Goal: Task Accomplishment & Management: Complete application form

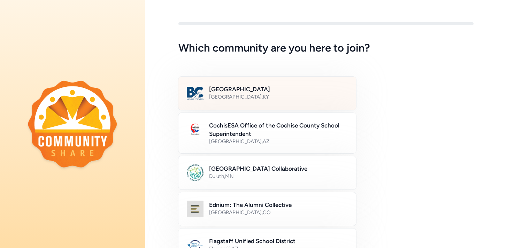
click at [293, 99] on div "[GEOGRAPHIC_DATA] , [GEOGRAPHIC_DATA]" at bounding box center [278, 96] width 139 height 7
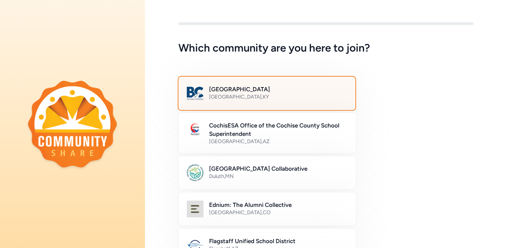
click at [273, 94] on div "[GEOGRAPHIC_DATA] , [GEOGRAPHIC_DATA]" at bounding box center [278, 96] width 138 height 7
click at [436, 98] on div "Bullitt County Public Schools [GEOGRAPHIC_DATA] , [GEOGRAPHIC_DATA]" at bounding box center [325, 93] width 295 height 33
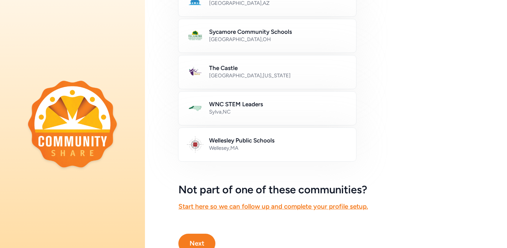
scroll to position [418, 0]
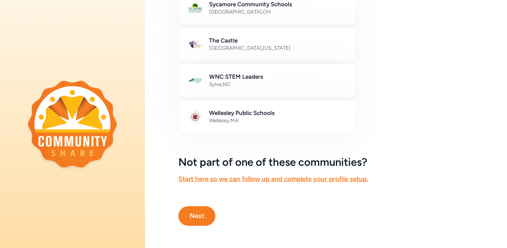
click at [197, 219] on button "Next" at bounding box center [196, 216] width 37 height 20
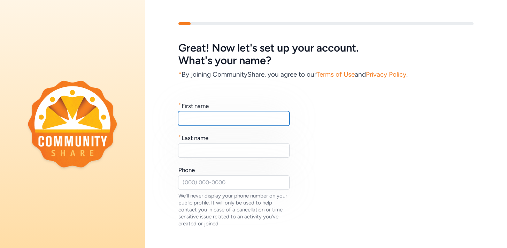
click at [210, 124] on input "text" at bounding box center [234, 118] width 112 height 15
type input "Julie"
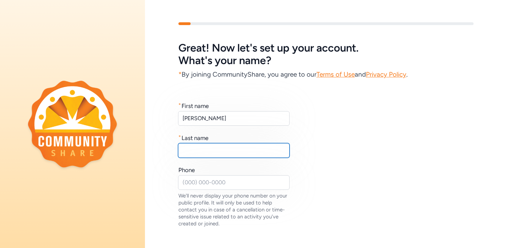
type input "S"
type input "Crawford"
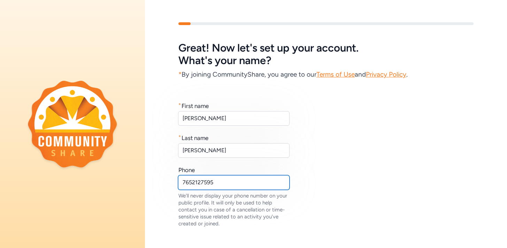
type input "7652127595"
click at [386, 149] on div "* First name Julie * Last name Crawford Phone 7652127595 We'll never display yo…" at bounding box center [325, 164] width 295 height 125
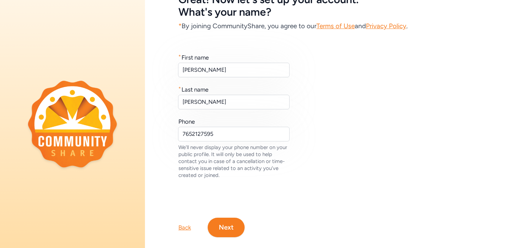
scroll to position [60, 0]
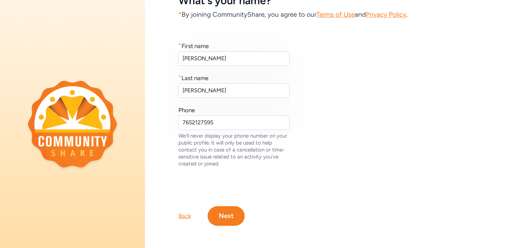
click at [232, 215] on button "Next" at bounding box center [226, 216] width 37 height 20
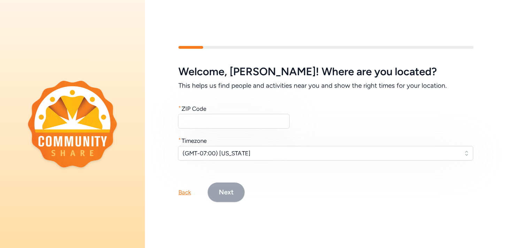
click at [221, 130] on div "Welcome , Julie ! Where are you located? This helps us find people and activiti…" at bounding box center [325, 113] width 295 height 95
click at [217, 120] on input "text" at bounding box center [234, 121] width 112 height 15
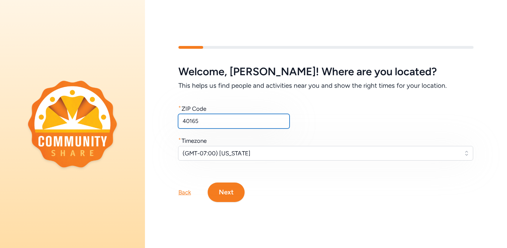
type input "40165"
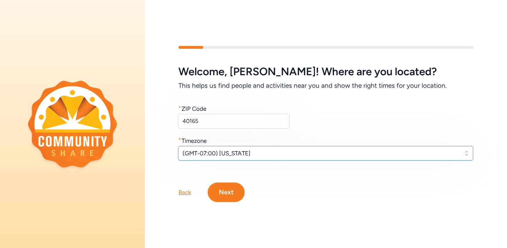
click at [260, 154] on span "(GMT-07:00) Arizona" at bounding box center [321, 153] width 276 height 8
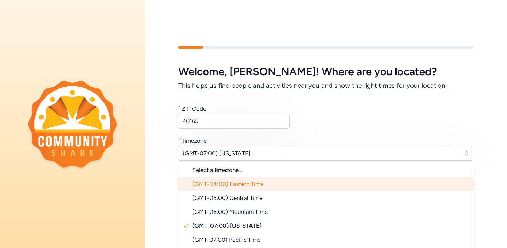
click at [262, 182] on span "(GMT-04:00) Eastern Time" at bounding box center [227, 184] width 71 height 7
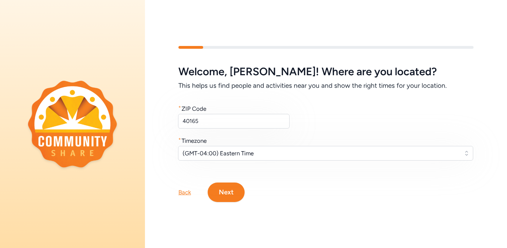
click at [230, 186] on button "Next" at bounding box center [226, 193] width 37 height 20
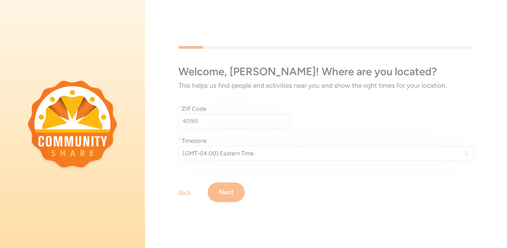
click at [237, 197] on div "Welcome , Julie ! Where are you located? This helps us find people and activiti…" at bounding box center [326, 124] width 362 height 201
click at [359, 200] on div "Welcome , Julie ! Where are you located? This helps us find people and activiti…" at bounding box center [326, 124] width 362 height 201
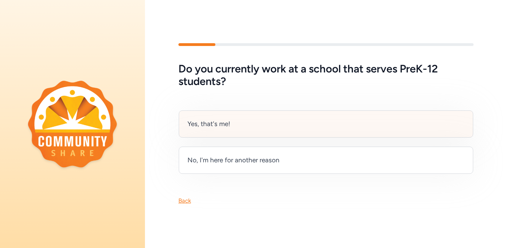
click at [305, 129] on div "Yes, that's me!" at bounding box center [326, 123] width 295 height 27
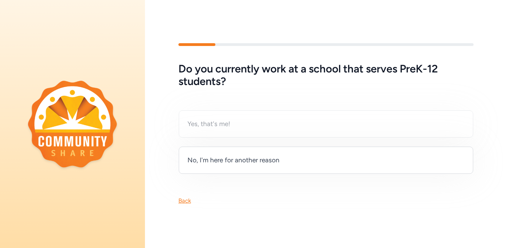
click at [231, 121] on div "Yes, that's me! No, I'm here for another reason" at bounding box center [325, 142] width 295 height 64
click at [190, 124] on div "Yes, that's me! No, I'm here for another reason" at bounding box center [325, 142] width 295 height 64
click at [244, 230] on div "Do you currently work at a school that serves PreK-12 students? Yes, that's me!…" at bounding box center [326, 124] width 362 height 248
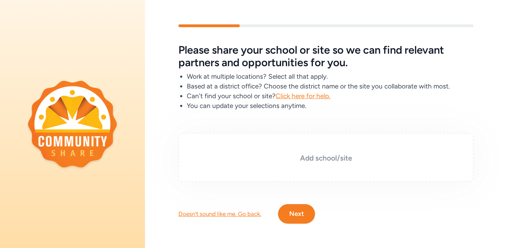
click at [322, 147] on div "Add school/site" at bounding box center [325, 157] width 295 height 49
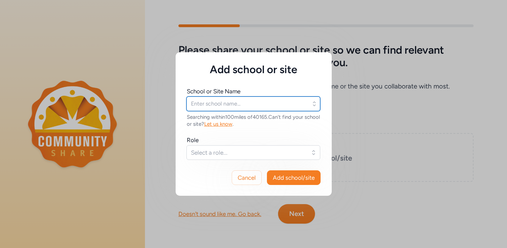
click at [310, 106] on input "text" at bounding box center [253, 104] width 134 height 15
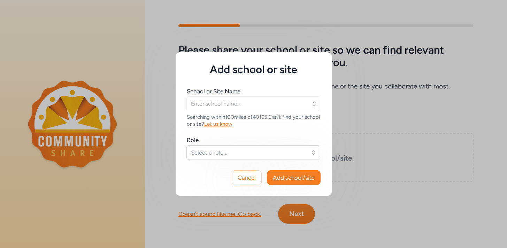
click at [315, 101] on icon "button" at bounding box center [314, 103] width 7 height 7
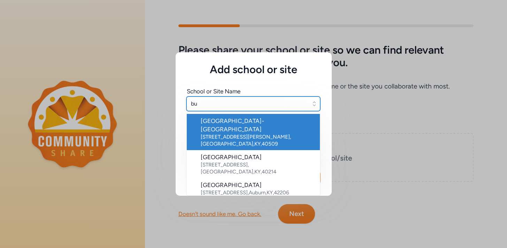
type input "b"
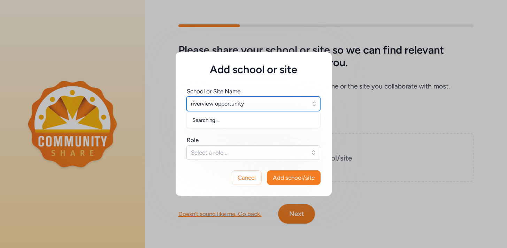
type input "riverview opportunity"
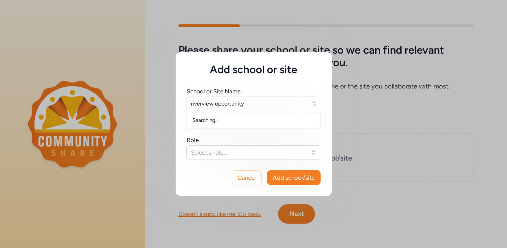
click at [315, 103] on icon "button" at bounding box center [314, 103] width 3 height 5
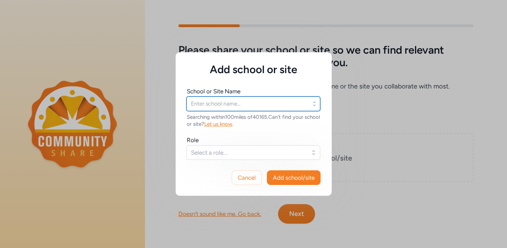
click at [293, 102] on input "text" at bounding box center [253, 104] width 134 height 15
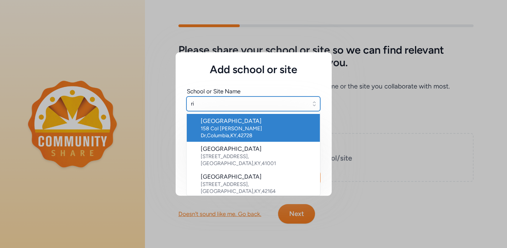
type input "r"
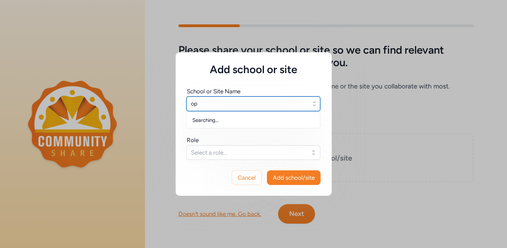
type input "o"
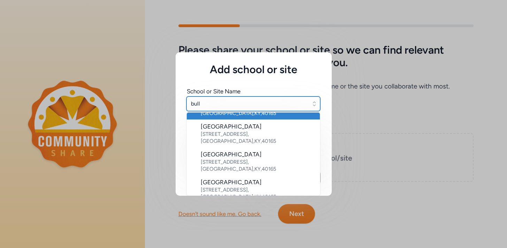
scroll to position [1, 0]
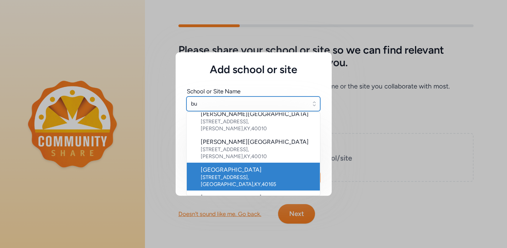
type input "b"
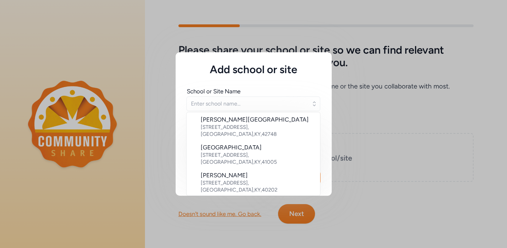
click at [114, 215] on div "Add school or site School or Site Name Abraham Lincoln Elementary School 2101 L…" at bounding box center [253, 124] width 507 height 248
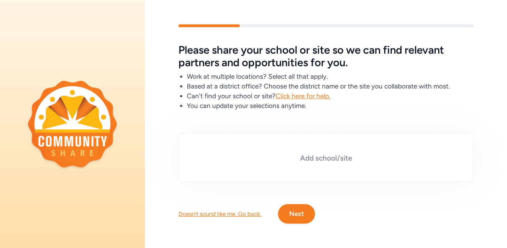
click at [291, 166] on div "Add school/site" at bounding box center [325, 157] width 295 height 49
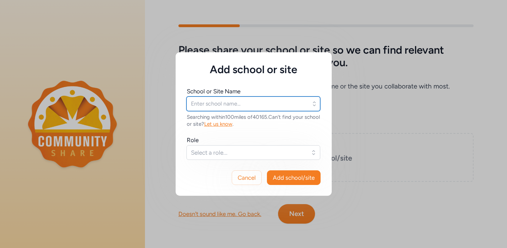
click at [261, 106] on input "text" at bounding box center [253, 104] width 134 height 15
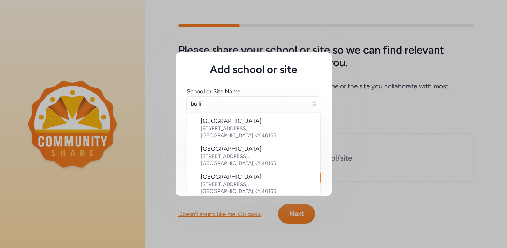
click at [246, 198] on li "Bullitt County Public Schools 1040 Highway 44 East , Shepherdsville , KY , 40165" at bounding box center [253, 212] width 133 height 28
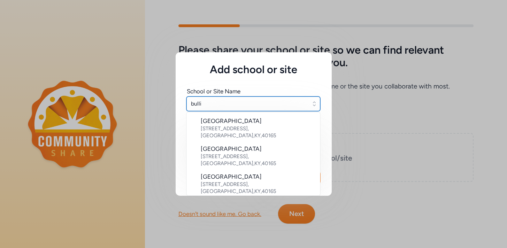
type input "Bullitt County Public Schools"
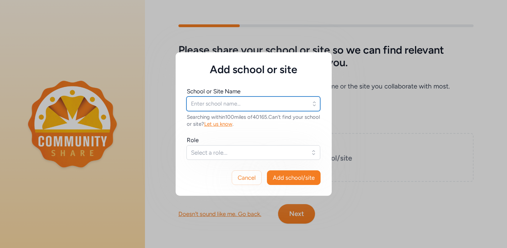
click at [228, 103] on input "text" at bounding box center [253, 104] width 134 height 15
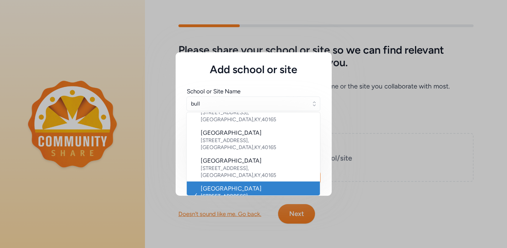
click at [201, 184] on div "Bullitt County Public Schools" at bounding box center [258, 188] width 114 height 8
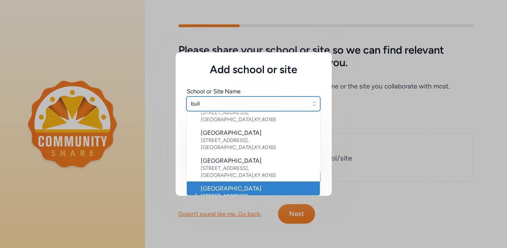
type input "Bullitt County Public Schools"
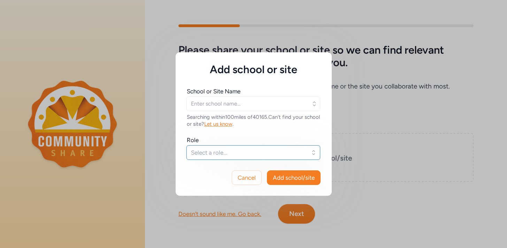
click at [216, 155] on span "Select a role..." at bounding box center [248, 152] width 115 height 8
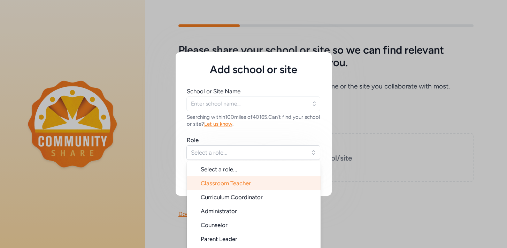
click at [224, 182] on span "Classroom Teacher" at bounding box center [226, 183] width 50 height 7
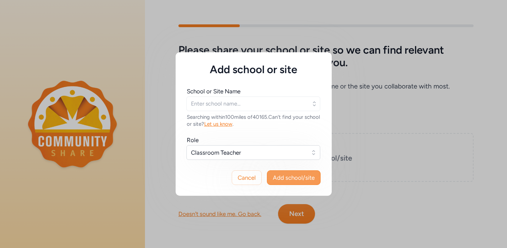
click at [291, 180] on span "Add school/site" at bounding box center [294, 178] width 42 height 8
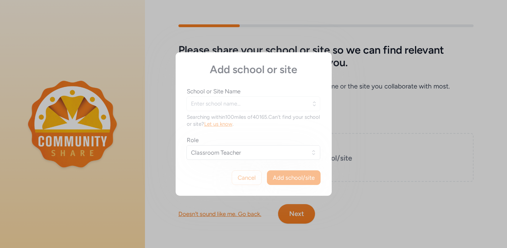
click at [245, 110] on div "Add school or site School or Site Name Searching within 100 miles of 40165 . Ca…" at bounding box center [254, 124] width 156 height 144
click at [237, 97] on div "Add school or site School or Site Name Searching within 100 miles of 40165 . Ca…" at bounding box center [254, 124] width 156 height 144
type input "Bullitt County Public Schools"
click at [278, 177] on div "Add school or site School or Site Name Bullitt County Public Schools Searching …" at bounding box center [254, 124] width 156 height 144
click at [437, 133] on div "Add school or site School or Site Name Bullitt County Public Schools Searching …" at bounding box center [253, 124] width 507 height 248
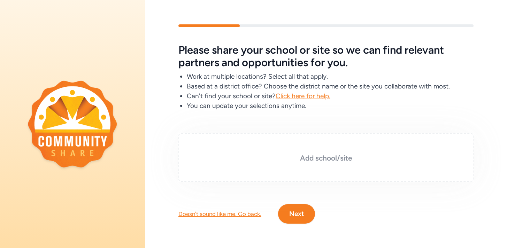
click at [336, 166] on div "Add school/site" at bounding box center [325, 157] width 295 height 49
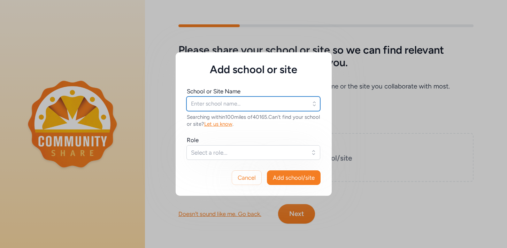
click at [232, 108] on input "text" at bounding box center [253, 104] width 134 height 15
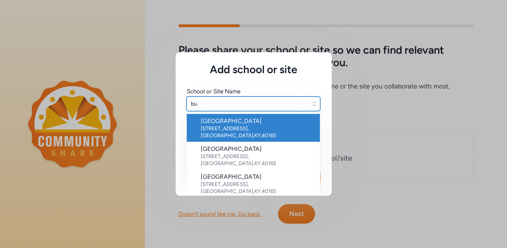
type input "b"
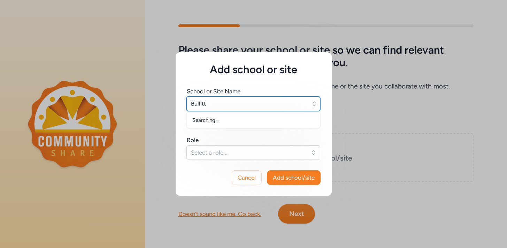
type input "Bullitt"
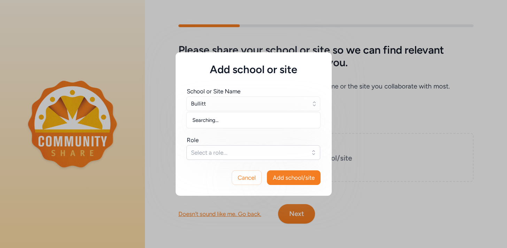
click at [313, 106] on icon "button" at bounding box center [314, 103] width 7 height 7
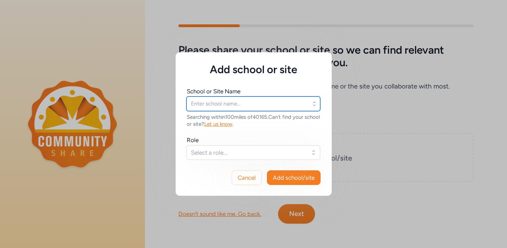
click at [291, 102] on input "text" at bounding box center [253, 104] width 134 height 15
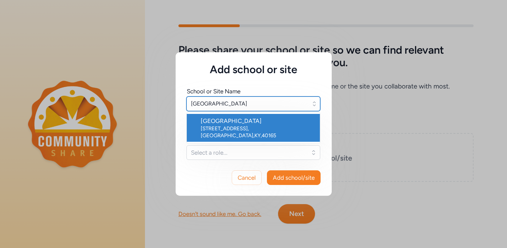
type input "Bullitt County Public Schools"
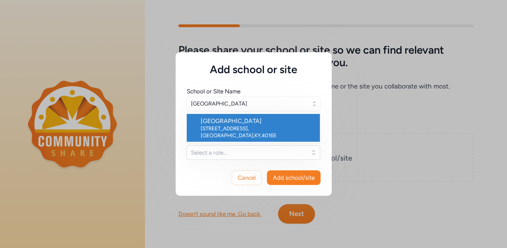
click at [259, 127] on div "1040 Highway 44 East , Shepherdsville , KY , 40165" at bounding box center [258, 132] width 114 height 14
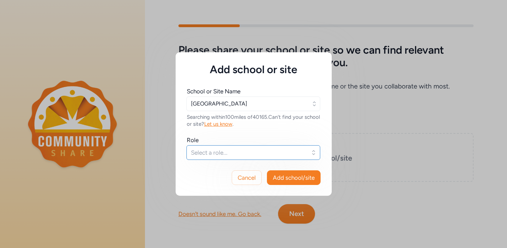
click at [222, 154] on span "Select a role..." at bounding box center [248, 152] width 115 height 8
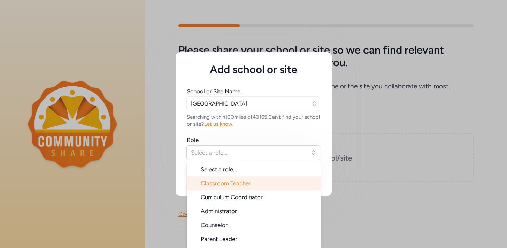
click at [221, 182] on span "Classroom Teacher" at bounding box center [226, 183] width 50 height 7
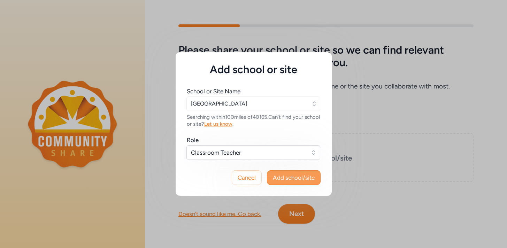
click at [278, 179] on span "Add school/site" at bounding box center [294, 178] width 42 height 8
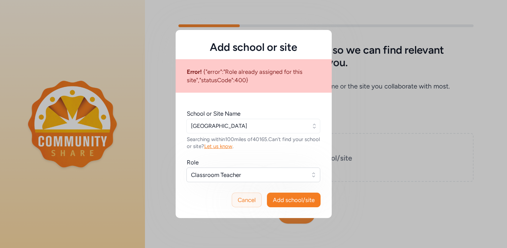
click at [245, 201] on span "Cancel" at bounding box center [247, 200] width 18 height 8
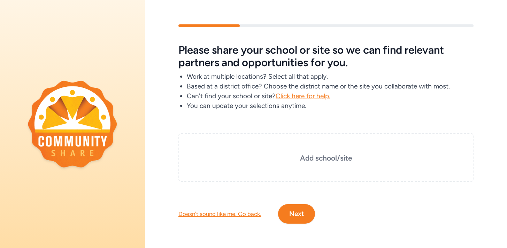
click at [304, 211] on button "Next" at bounding box center [296, 214] width 37 height 20
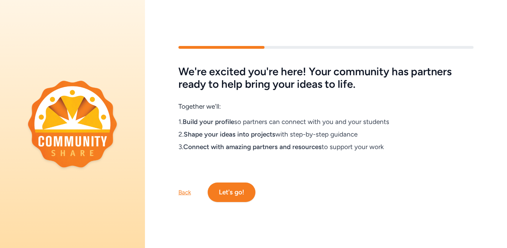
click at [244, 192] on button "Let's go!" at bounding box center [232, 193] width 48 height 20
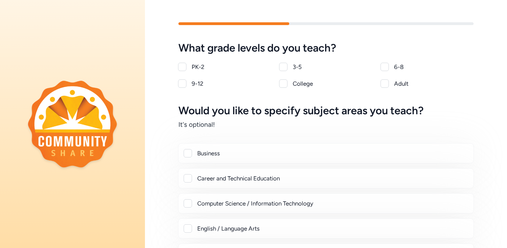
click at [197, 81] on div "9-12" at bounding box center [231, 83] width 79 height 8
checkbox input "true"
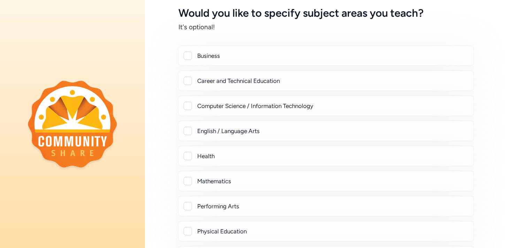
scroll to position [112, 0]
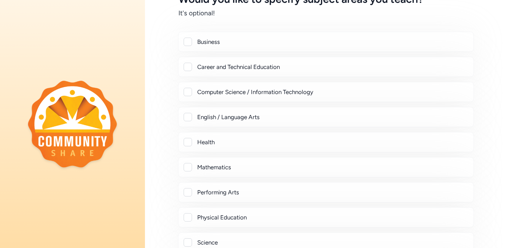
click at [191, 112] on div "English / Language Arts" at bounding box center [326, 117] width 296 height 20
click at [189, 118] on div at bounding box center [188, 117] width 8 height 8
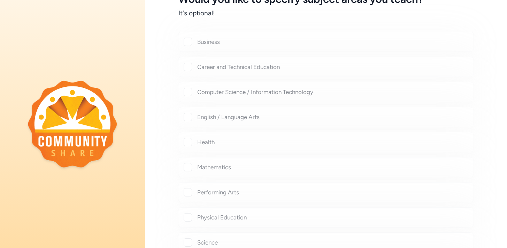
checkbox input "true"
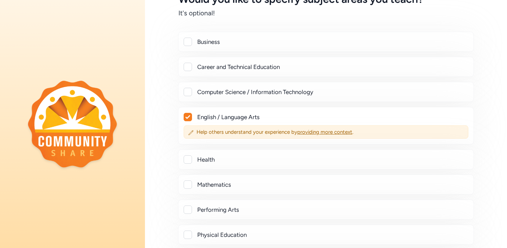
click at [161, 135] on div "What grade levels do you teach? PK-2 3-5 6-8 9-12 College Adult Would you like …" at bounding box center [326, 150] width 362 height 440
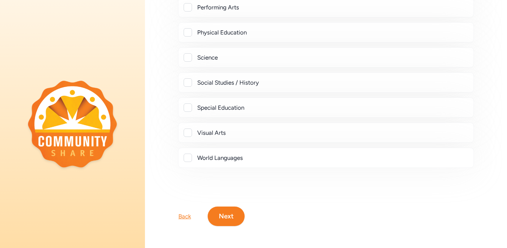
scroll to position [314, 0]
click at [229, 220] on button "Next" at bounding box center [226, 216] width 37 height 20
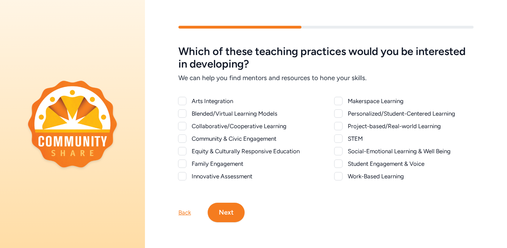
click at [338, 164] on div at bounding box center [338, 164] width 8 height 8
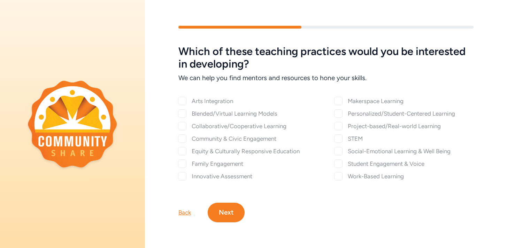
click at [339, 166] on div "Which of these teaching practices would you be interested in developing? We can…" at bounding box center [325, 112] width 295 height 135
click at [186, 134] on div "Which of these teaching practices would you be interested in developing? We can…" at bounding box center [325, 112] width 295 height 135
click at [166, 135] on div "Which of these teaching practices would you be interested in developing? We can…" at bounding box center [326, 112] width 362 height 135
checkbox input "true"
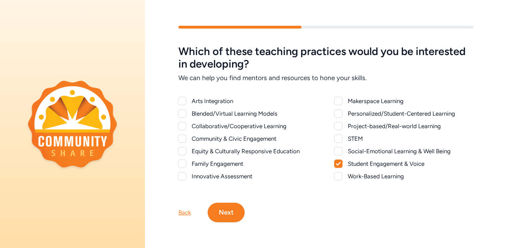
click at [340, 127] on div at bounding box center [338, 126] width 8 height 8
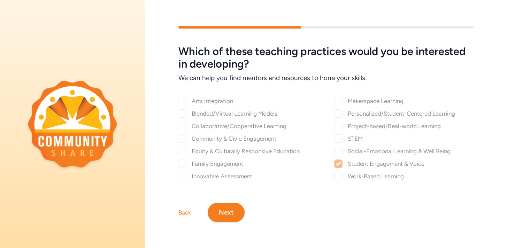
checkbox input "true"
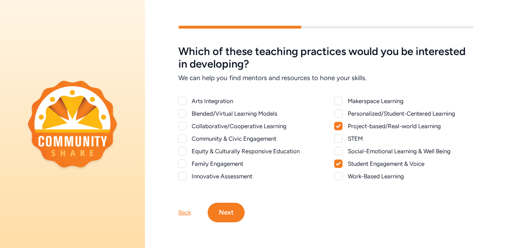
click at [183, 113] on div at bounding box center [182, 113] width 8 height 8
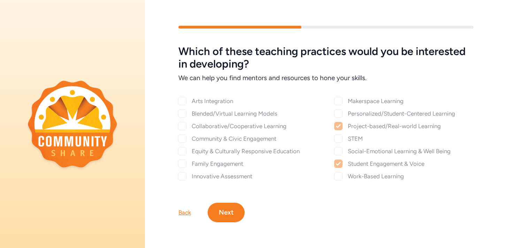
checkbox input "true"
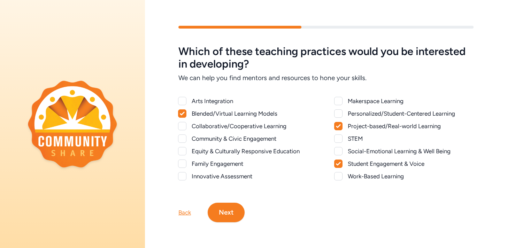
click at [339, 154] on div at bounding box center [338, 151] width 8 height 8
checkbox input "true"
click at [339, 114] on div at bounding box center [338, 113] width 8 height 8
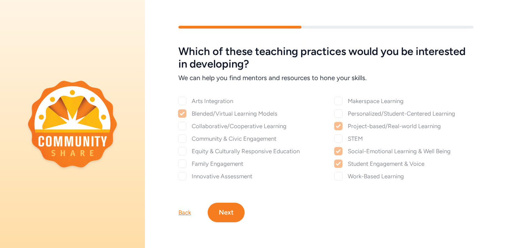
checkbox input "true"
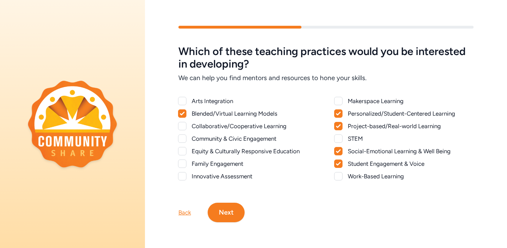
click at [222, 211] on button "Next" at bounding box center [226, 213] width 37 height 20
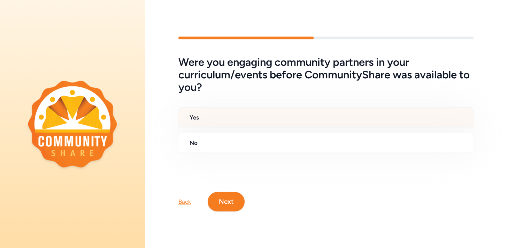
click at [224, 117] on h2 "Yes" at bounding box center [329, 117] width 278 height 8
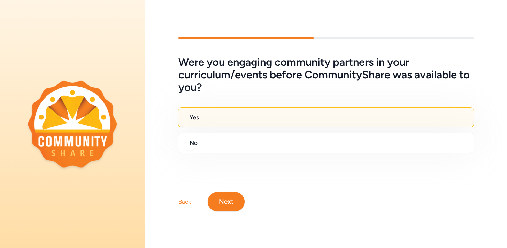
click at [223, 206] on button "Next" at bounding box center [226, 202] width 37 height 20
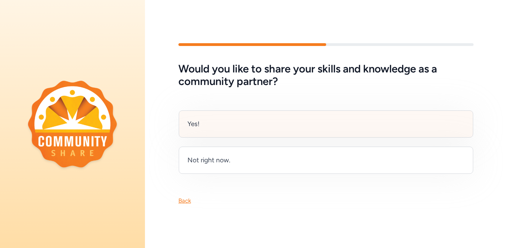
click at [221, 120] on div "Yes!" at bounding box center [326, 123] width 295 height 27
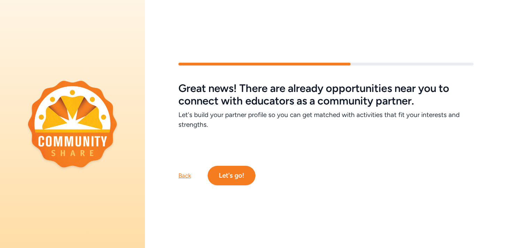
click at [242, 172] on button "Let's go!" at bounding box center [232, 176] width 48 height 20
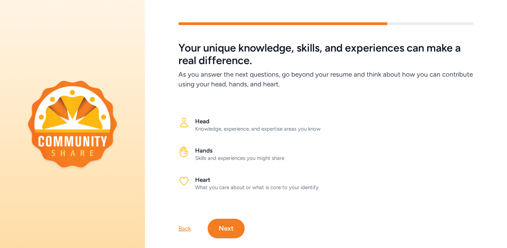
click at [230, 223] on button "Next" at bounding box center [226, 229] width 37 height 20
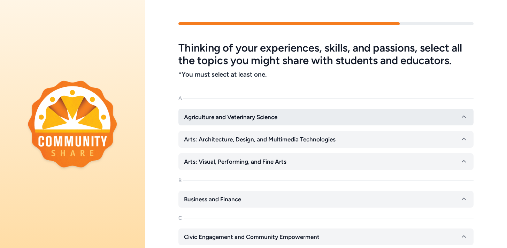
click at [232, 122] on button "Agriculture and Veterinary Science" at bounding box center [325, 117] width 295 height 17
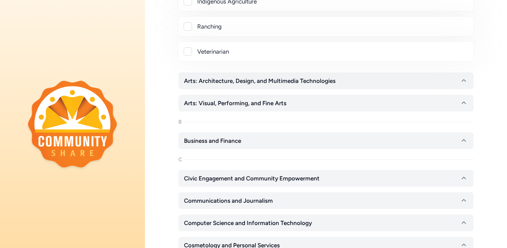
scroll to position [293, 0]
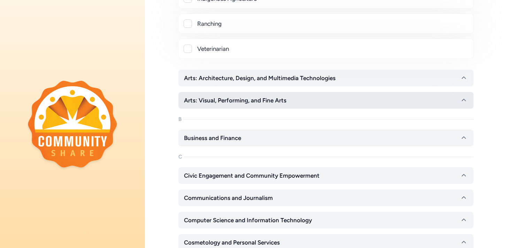
click at [208, 103] on span "Arts: Visual, Performing, and Fine Arts" at bounding box center [235, 100] width 102 height 8
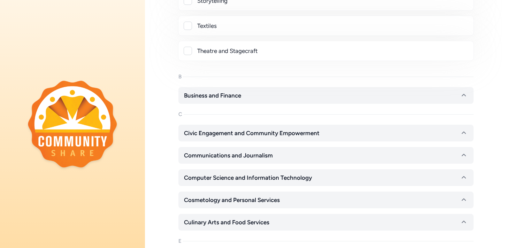
scroll to position [823, 0]
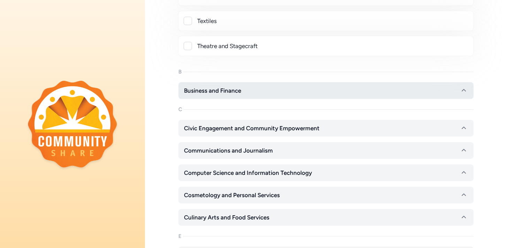
click at [194, 96] on button "Business and Finance" at bounding box center [325, 90] width 295 height 17
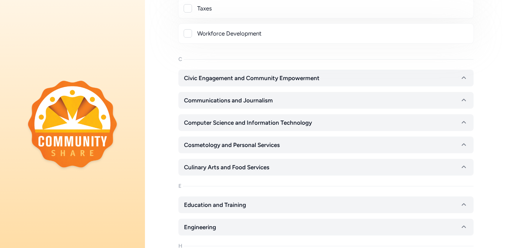
scroll to position [1645, 0]
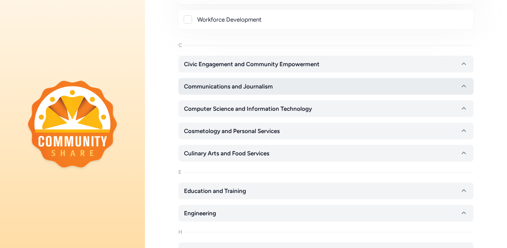
click at [202, 87] on span "Communications and Journalism" at bounding box center [228, 86] width 89 height 8
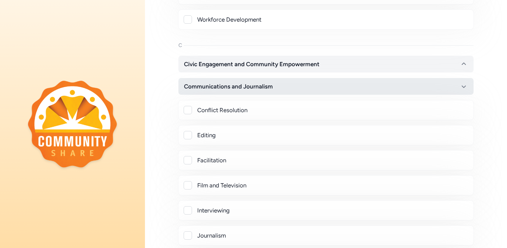
click at [202, 87] on span "Communications and Journalism" at bounding box center [228, 86] width 89 height 8
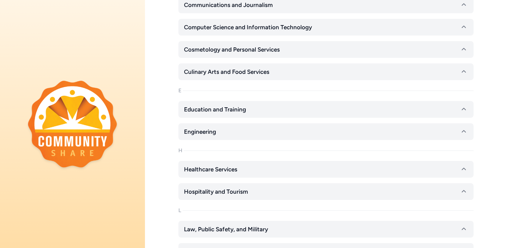
scroll to position [1743, 0]
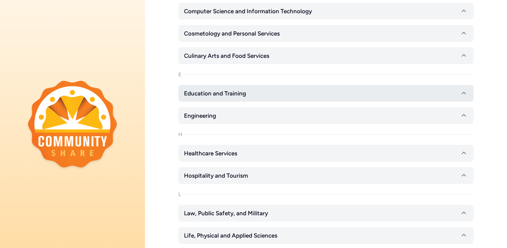
click at [197, 93] on span "Education and Training" at bounding box center [215, 93] width 62 height 8
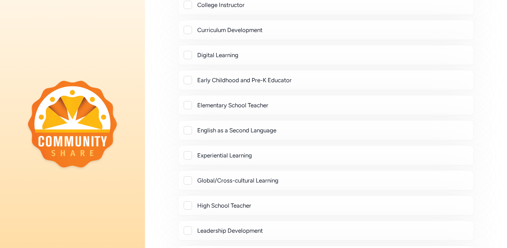
scroll to position [1994, 0]
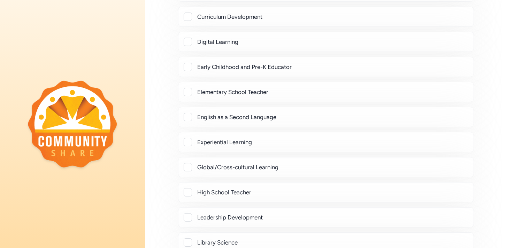
click at [190, 43] on div at bounding box center [188, 42] width 8 height 8
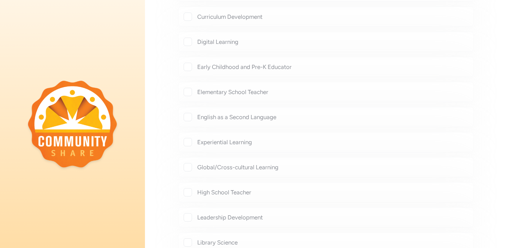
checkbox input "true"
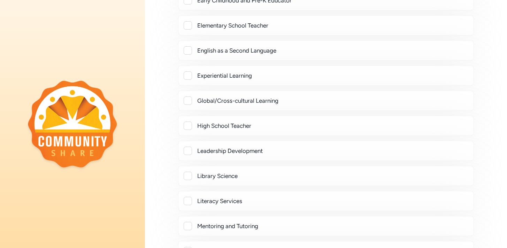
scroll to position [2105, 0]
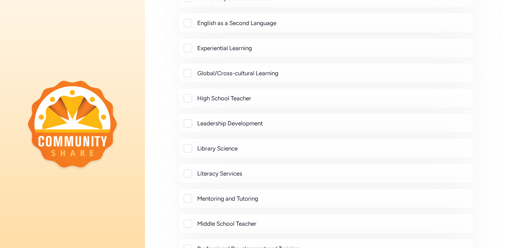
click at [188, 99] on div at bounding box center [188, 98] width 8 height 8
checkbox input "true"
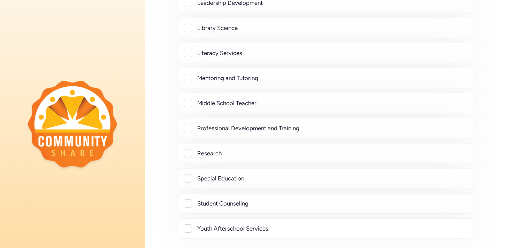
scroll to position [2245, 0]
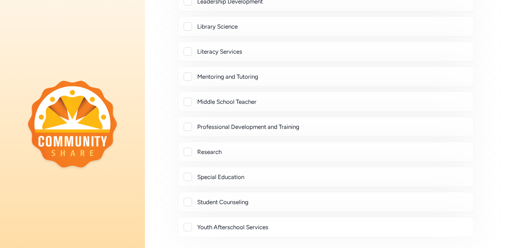
click at [188, 99] on div at bounding box center [188, 102] width 8 height 8
checkbox input "true"
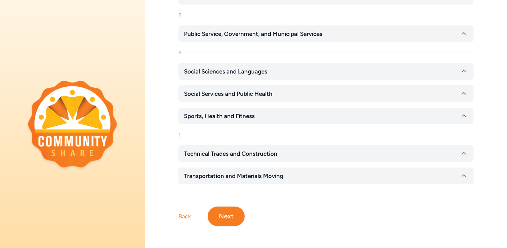
scroll to position [2763, 0]
click at [183, 217] on div "Back" at bounding box center [184, 216] width 13 height 8
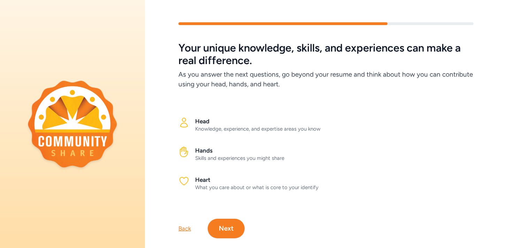
click at [184, 230] on div "Back" at bounding box center [184, 228] width 13 height 8
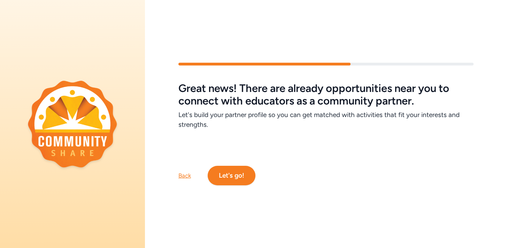
click at [183, 176] on div "Back" at bounding box center [184, 175] width 13 height 8
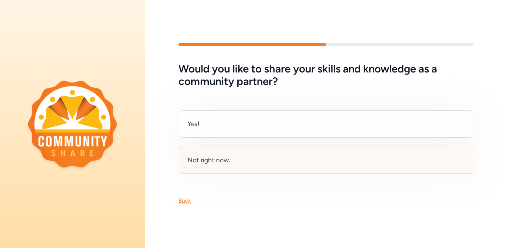
click at [190, 167] on div "Not right now." at bounding box center [326, 160] width 295 height 27
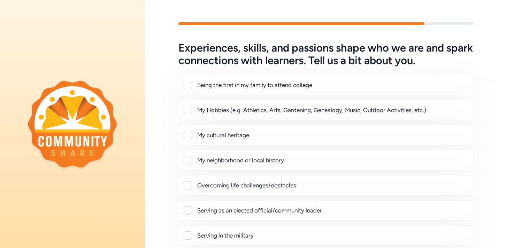
click at [157, 144] on div "Experiences, skills, and passions shape who we are and spark connections with l…" at bounding box center [326, 181] width 362 height 279
click at [163, 118] on div "Experiences, skills, and passions shape who we are and spark connections with l…" at bounding box center [326, 181] width 362 height 279
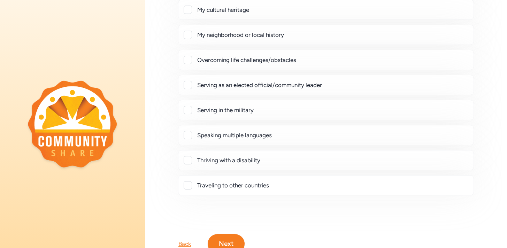
scroll to position [139, 0]
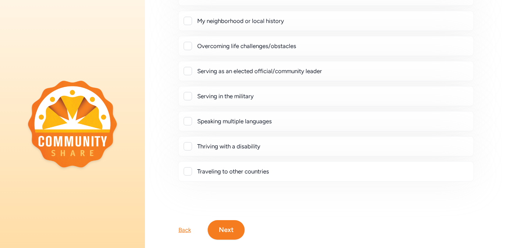
click at [193, 149] on div "Thriving with a disability" at bounding box center [326, 146] width 284 height 8
click at [186, 145] on div at bounding box center [188, 146] width 8 height 8
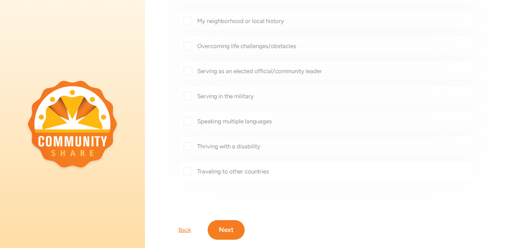
checkbox input "true"
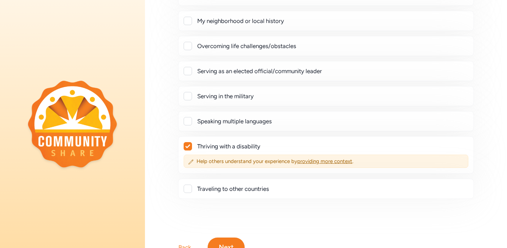
click at [156, 140] on div "Experiences, skills, and passions shape who we are and spark connections with l…" at bounding box center [326, 50] width 362 height 296
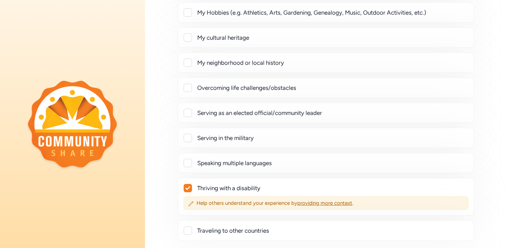
scroll to position [84, 0]
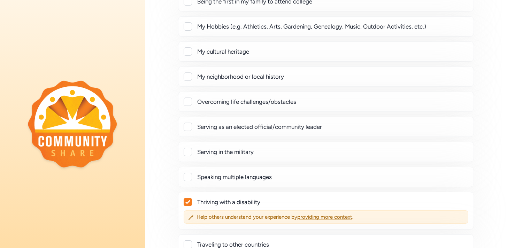
click at [189, 98] on div at bounding box center [188, 102] width 8 height 8
checkbox input "true"
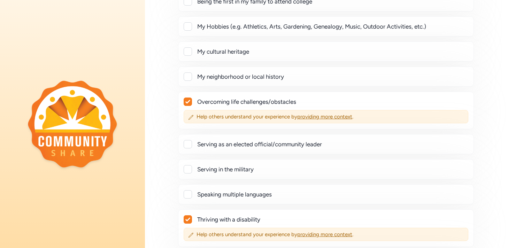
click at [159, 112] on div "Experiences, skills, and passions shape who we are and spark connections with l…" at bounding box center [326, 115] width 362 height 314
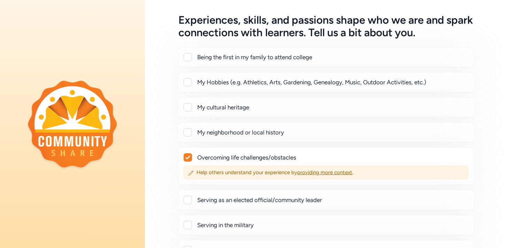
scroll to position [14, 0]
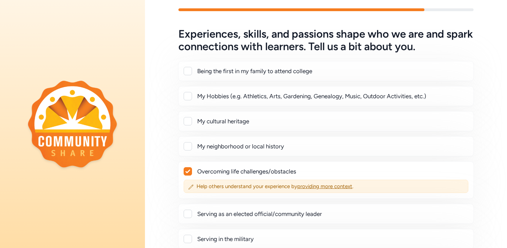
click at [186, 97] on div at bounding box center [188, 96] width 8 height 8
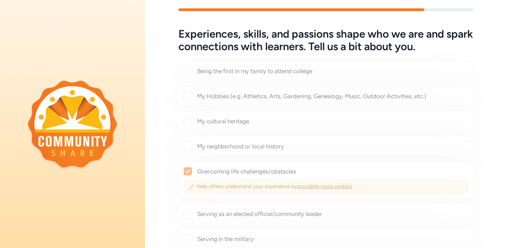
checkbox input "true"
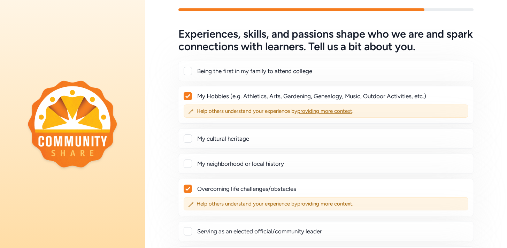
click at [161, 100] on div "Experiences, skills, and passions shape who we are and spark connections with l…" at bounding box center [326, 193] width 362 height 331
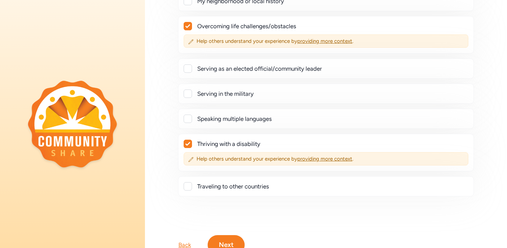
scroll to position [206, 0]
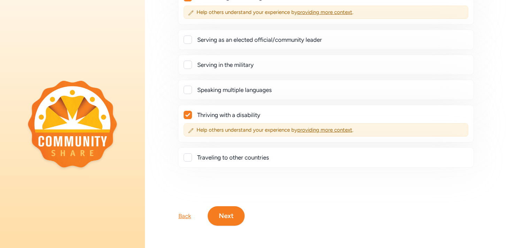
click at [186, 157] on div at bounding box center [188, 157] width 8 height 8
checkbox input "true"
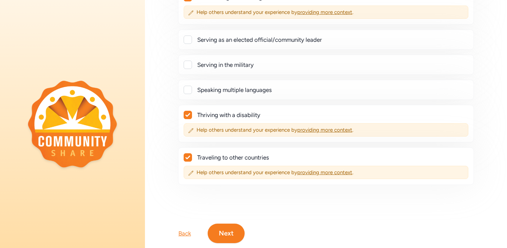
click at [221, 236] on button "Next" at bounding box center [226, 234] width 37 height 20
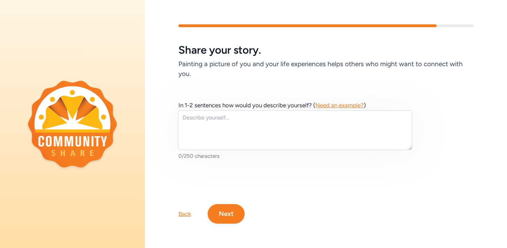
click at [229, 214] on button "Next" at bounding box center [226, 214] width 37 height 20
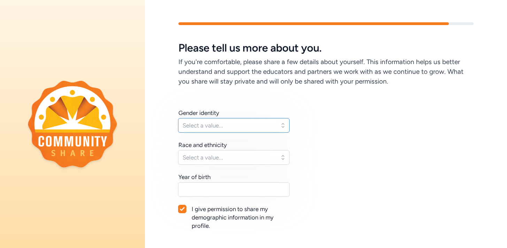
click at [228, 124] on span "Select a value..." at bounding box center [229, 125] width 93 height 8
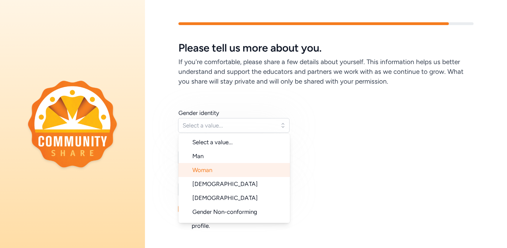
click at [219, 165] on li "Woman" at bounding box center [234, 170] width 112 height 14
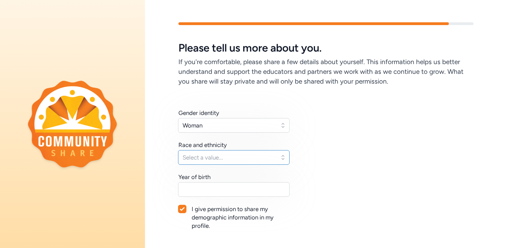
click at [219, 157] on span "Select a value..." at bounding box center [229, 157] width 93 height 8
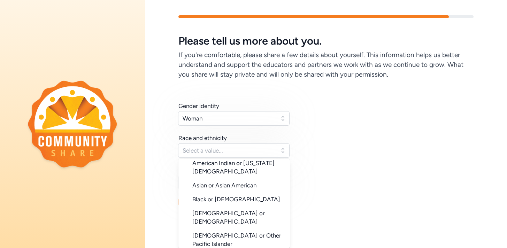
scroll to position [40, 0]
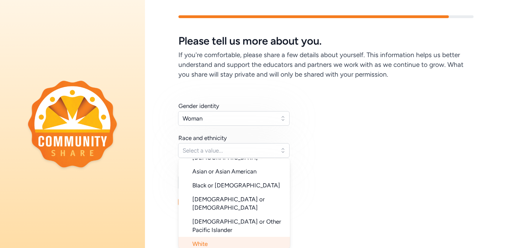
click at [197, 241] on span "White" at bounding box center [199, 244] width 15 height 7
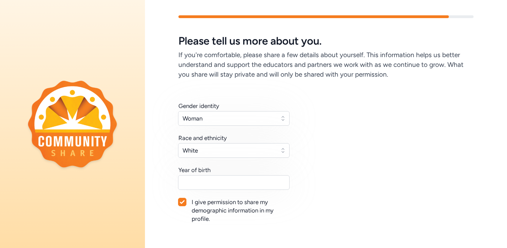
click at [148, 204] on div "Gender identity Woman Race and ethnicity White Year of birth I give permission …" at bounding box center [326, 159] width 362 height 160
click at [201, 186] on input "text" at bounding box center [234, 182] width 112 height 15
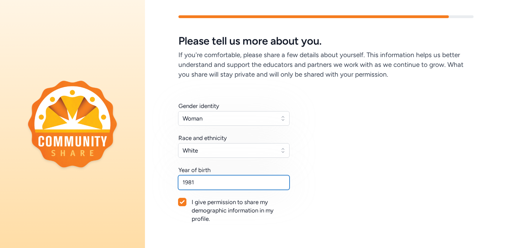
type input "1981"
click at [306, 201] on div "Gender identity Woman Race and ethnicity White Year of birth 1981 I give permis…" at bounding box center [325, 171] width 295 height 138
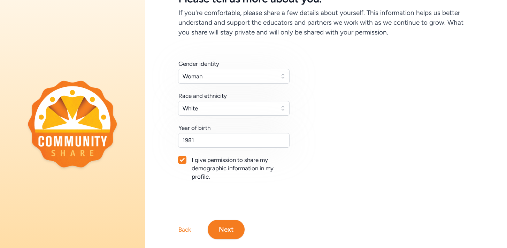
scroll to position [63, 0]
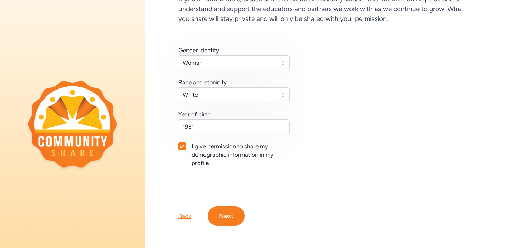
click at [228, 210] on button "Next" at bounding box center [226, 216] width 37 height 20
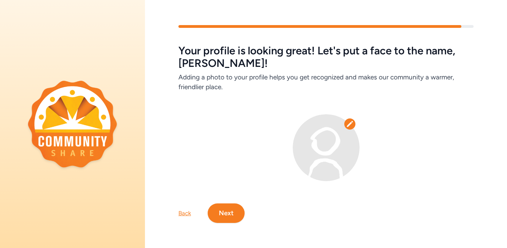
click at [350, 125] on icon at bounding box center [349, 124] width 7 height 7
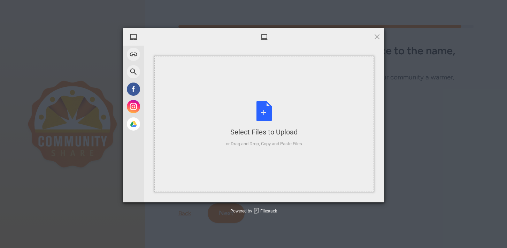
click at [350, 124] on div "Select Files to Upload or Drag and Drop, Copy and Paste Files" at bounding box center [264, 124] width 220 height 136
click at [238, 111] on div "Select Files to Upload or Drag and Drop, Copy and Paste Files" at bounding box center [264, 124] width 76 height 46
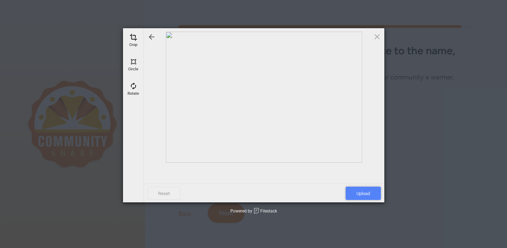
click at [356, 191] on span "Upload" at bounding box center [363, 193] width 35 height 13
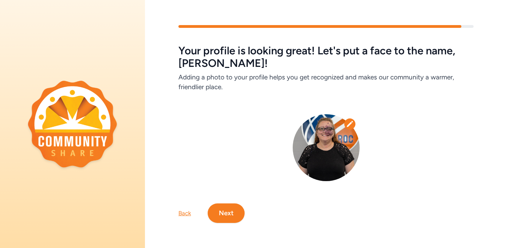
click at [220, 213] on button "Next" at bounding box center [226, 214] width 37 height 20
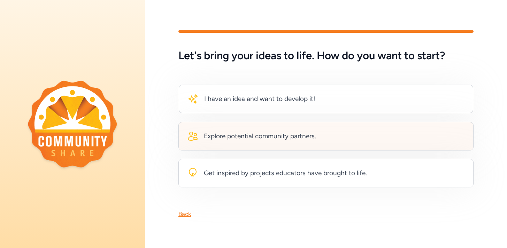
click at [227, 131] on div "Explore potential community partners." at bounding box center [260, 136] width 112 height 10
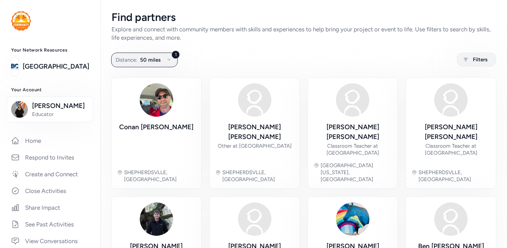
click at [168, 59] on icon "button" at bounding box center [168, 60] width 3 height 2
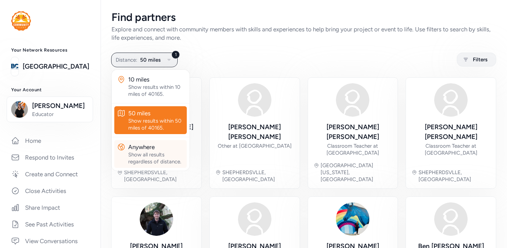
click at [164, 144] on div "Anywhere" at bounding box center [156, 147] width 56 height 8
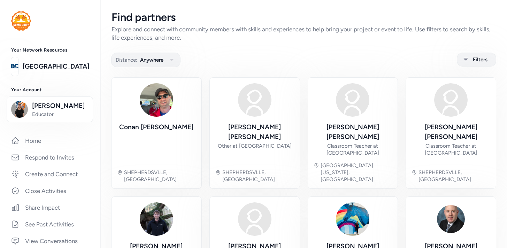
click at [46, 140] on link "Home" at bounding box center [50, 140] width 89 height 15
